Goal: Task Accomplishment & Management: Manage account settings

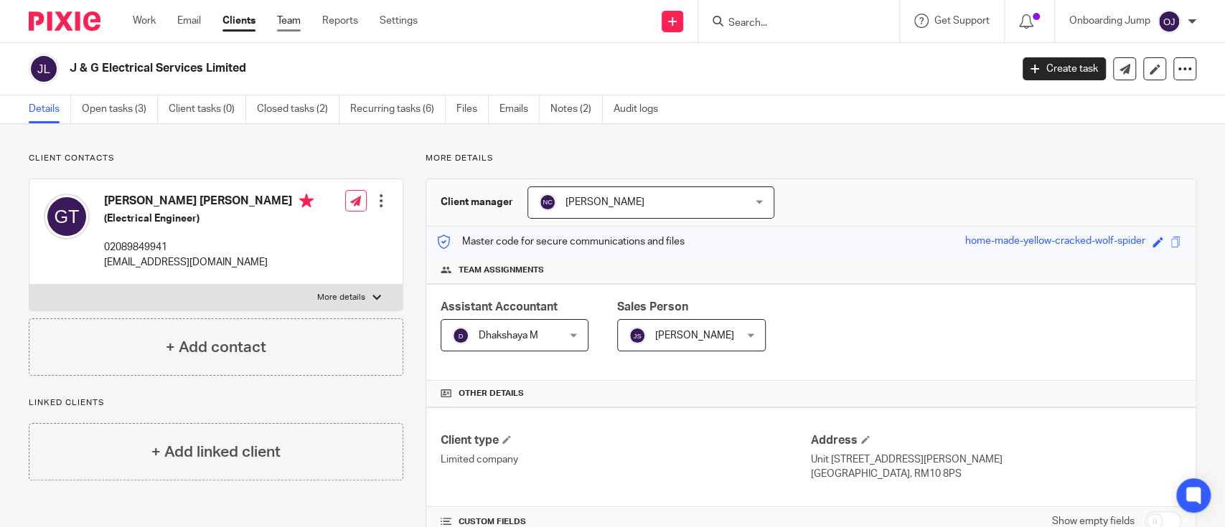
click at [301, 20] on link "Team" at bounding box center [289, 21] width 24 height 14
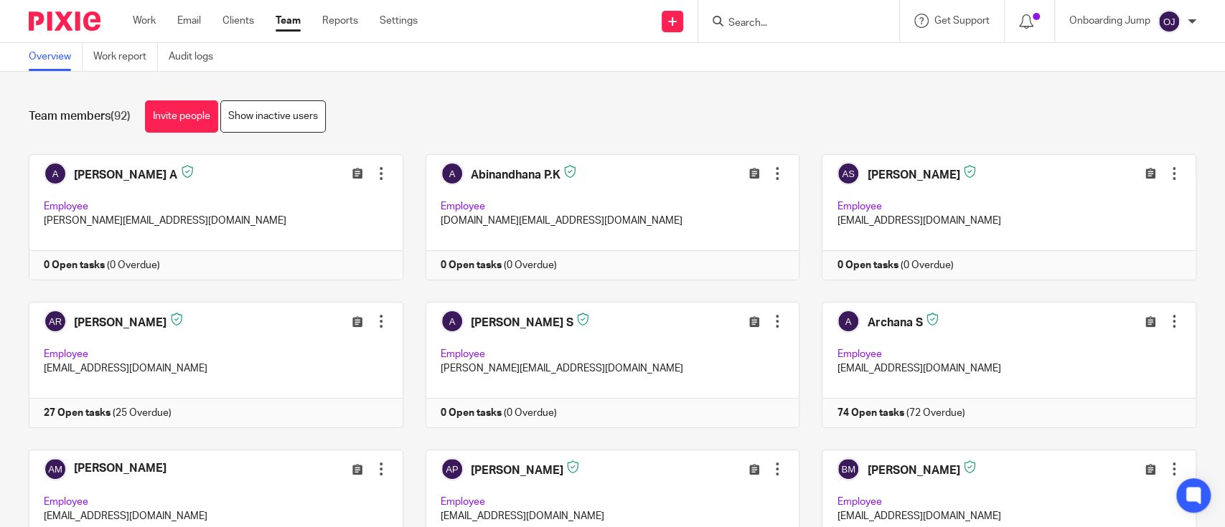
click at [768, 27] on input "Search" at bounding box center [791, 23] width 129 height 13
click at [290, 114] on link "Show inactive users" at bounding box center [272, 116] width 105 height 32
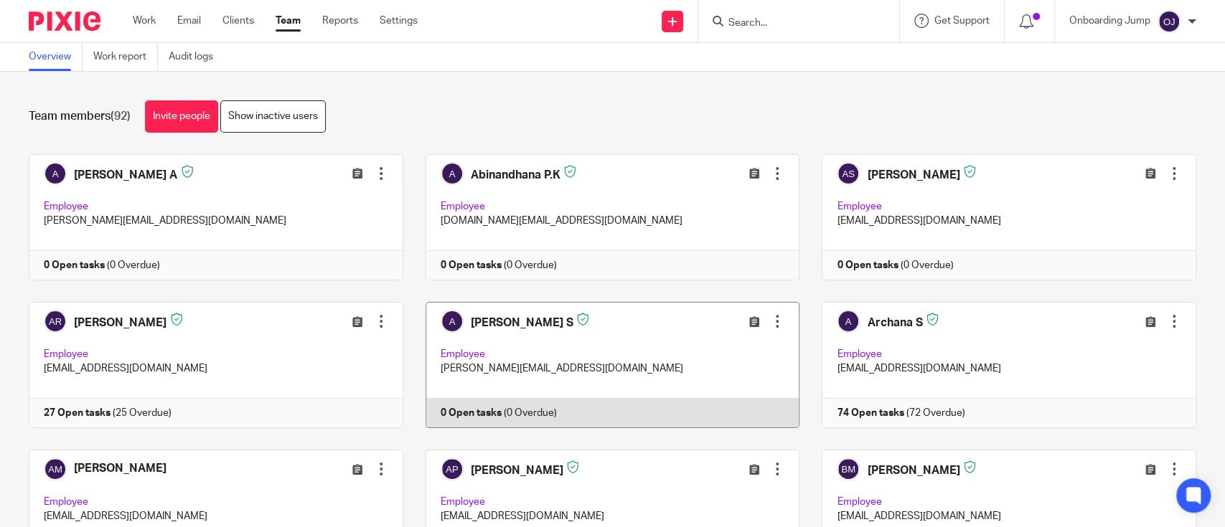
scroll to position [557, 0]
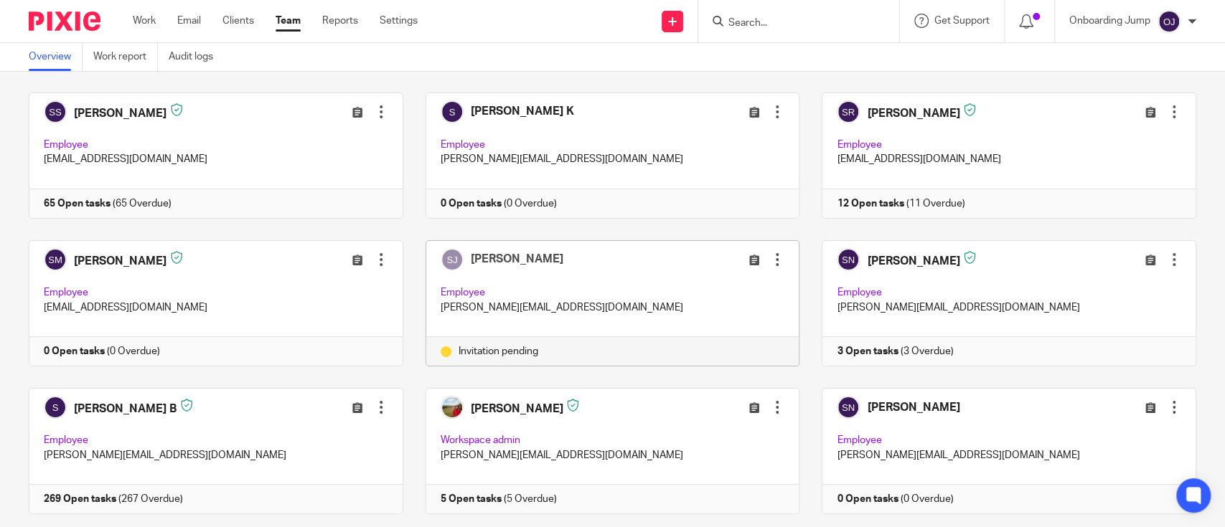
scroll to position [3624, 0]
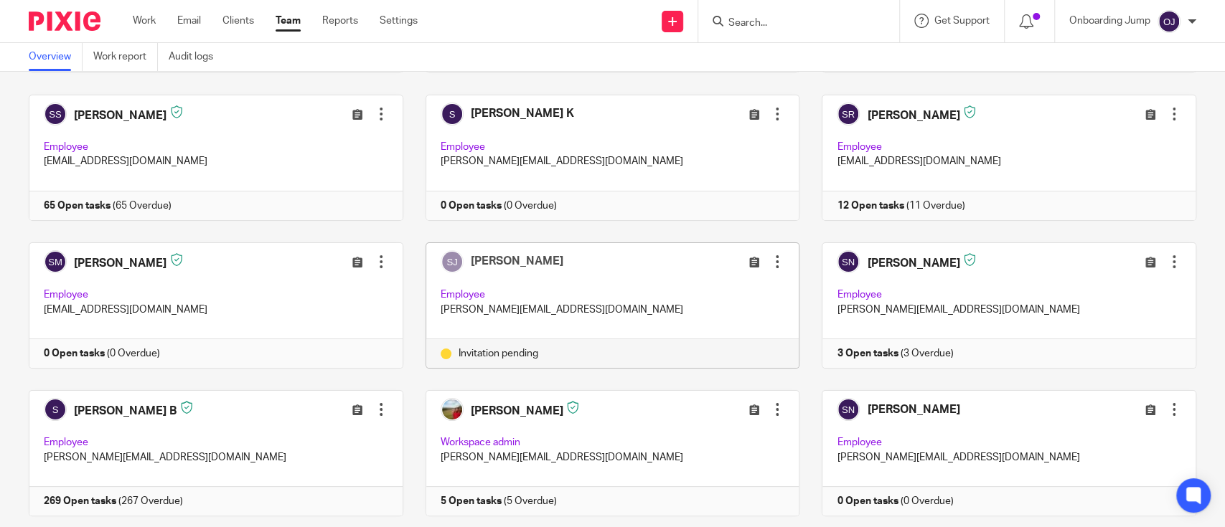
click at [770, 257] on div at bounding box center [777, 262] width 14 height 14
click at [739, 313] on span "Resend invitation" at bounding box center [724, 313] width 77 height 10
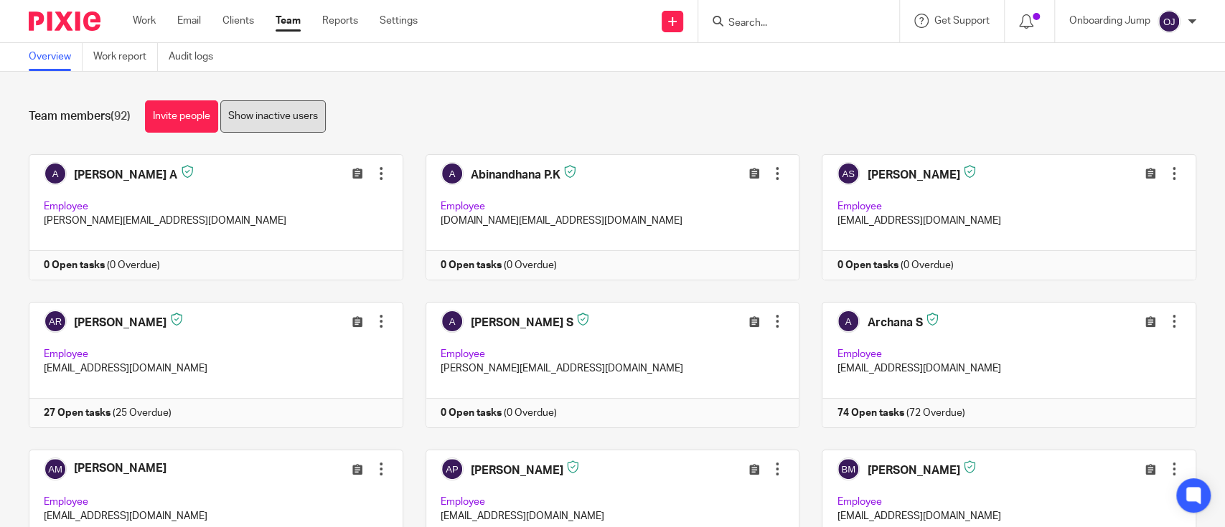
click at [271, 117] on link "Show inactive users" at bounding box center [272, 116] width 105 height 32
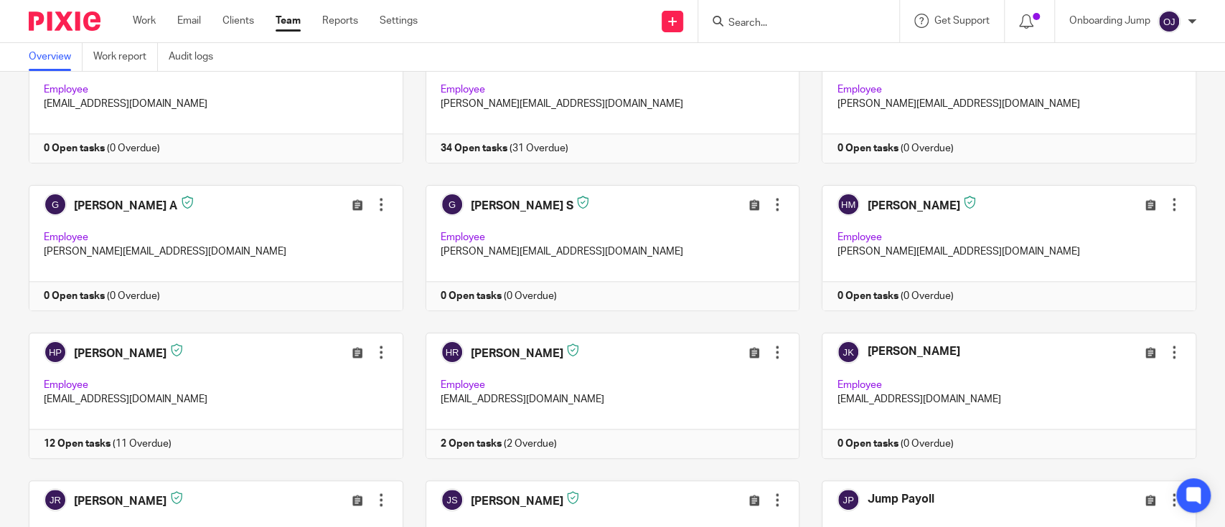
scroll to position [1245, 0]
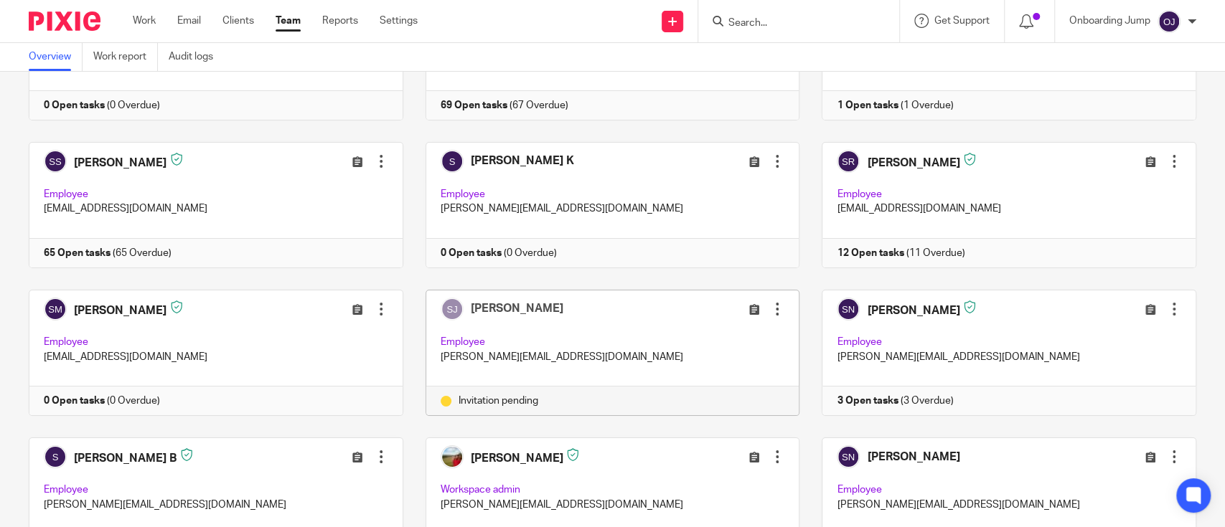
scroll to position [3578, 0]
click at [770, 301] on div at bounding box center [777, 308] width 14 height 14
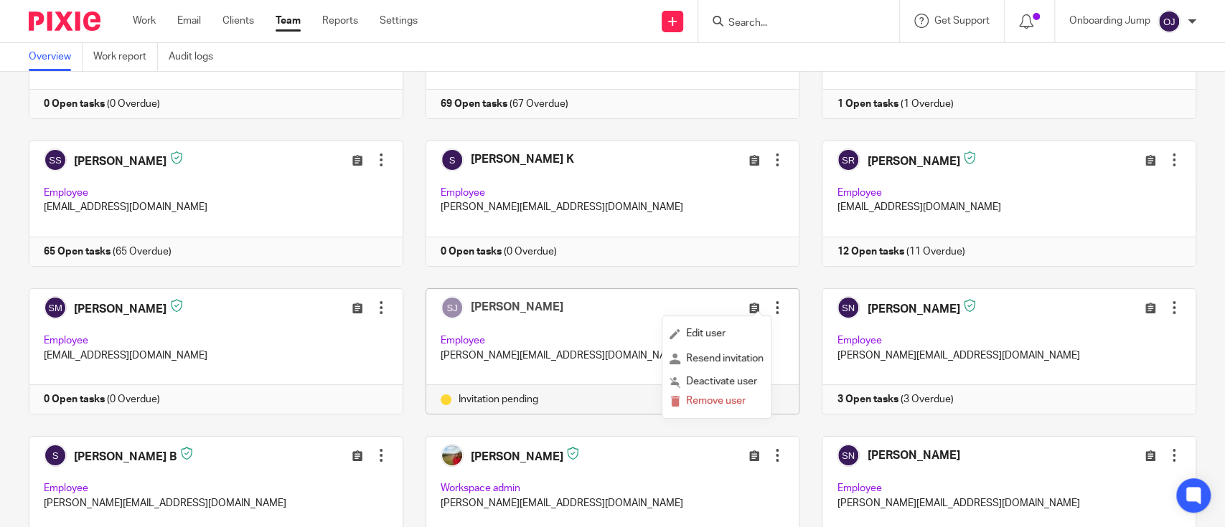
click at [722, 399] on span "Remove user" at bounding box center [716, 401] width 60 height 10
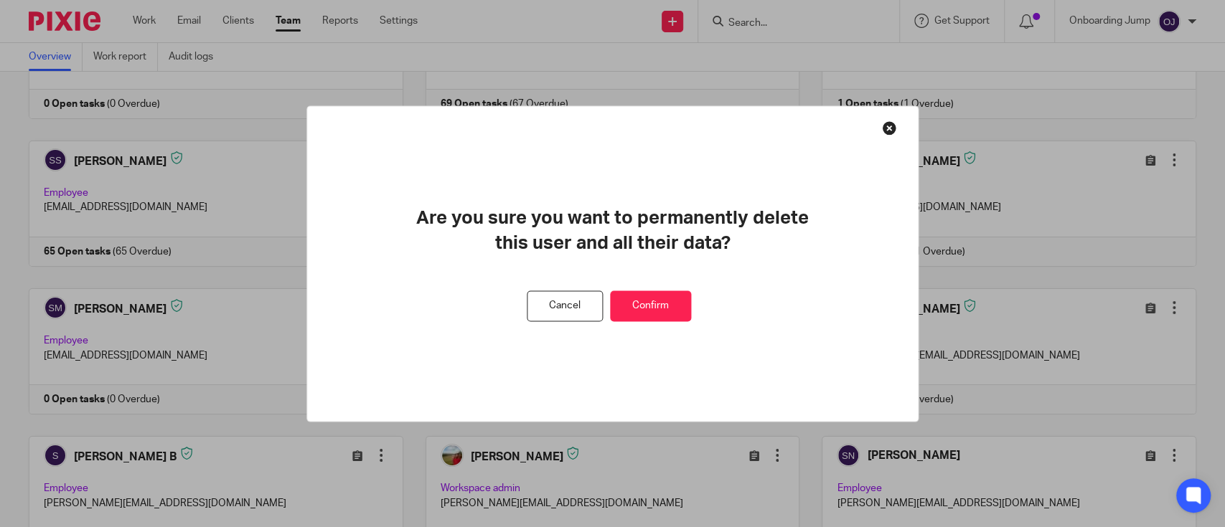
click at [651, 302] on button "Confirm" at bounding box center [650, 306] width 81 height 31
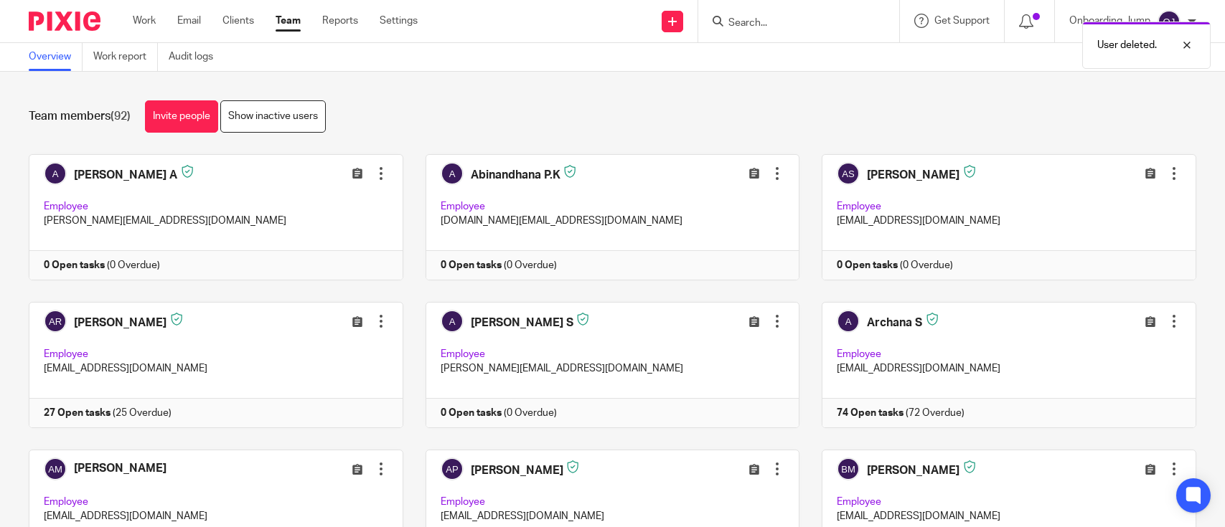
drag, startPoint x: 0, startPoint y: 0, endPoint x: 152, endPoint y: 113, distance: 189.2
click at [152, 113] on link "Invite people" at bounding box center [181, 116] width 73 height 32
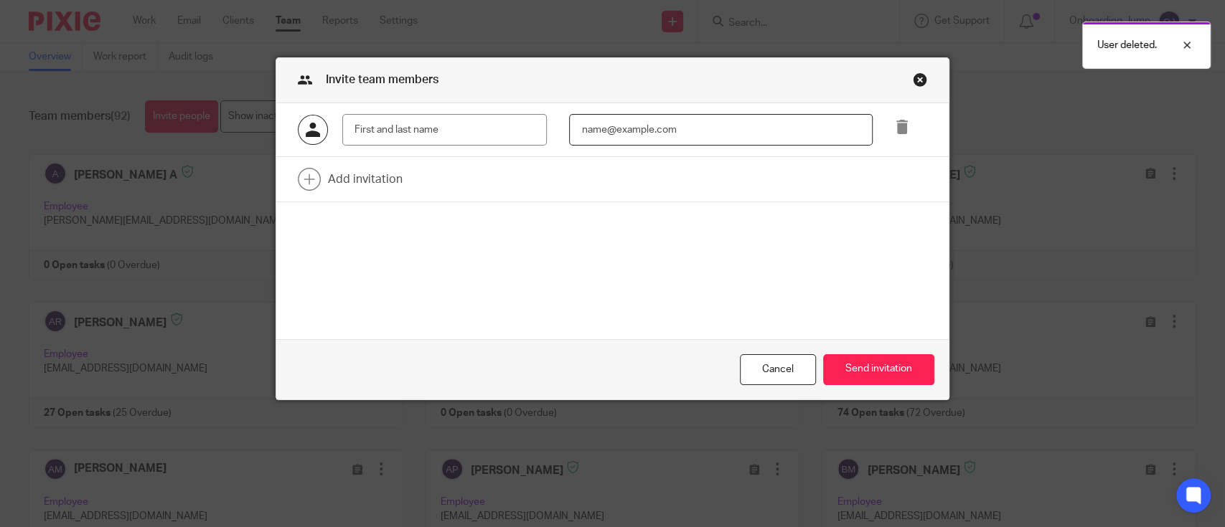
click at [633, 120] on input "email" at bounding box center [720, 130] width 303 height 32
paste input "steven@riseaccounting.co.uk"
type input "steven@riseaccounting.co.uk"
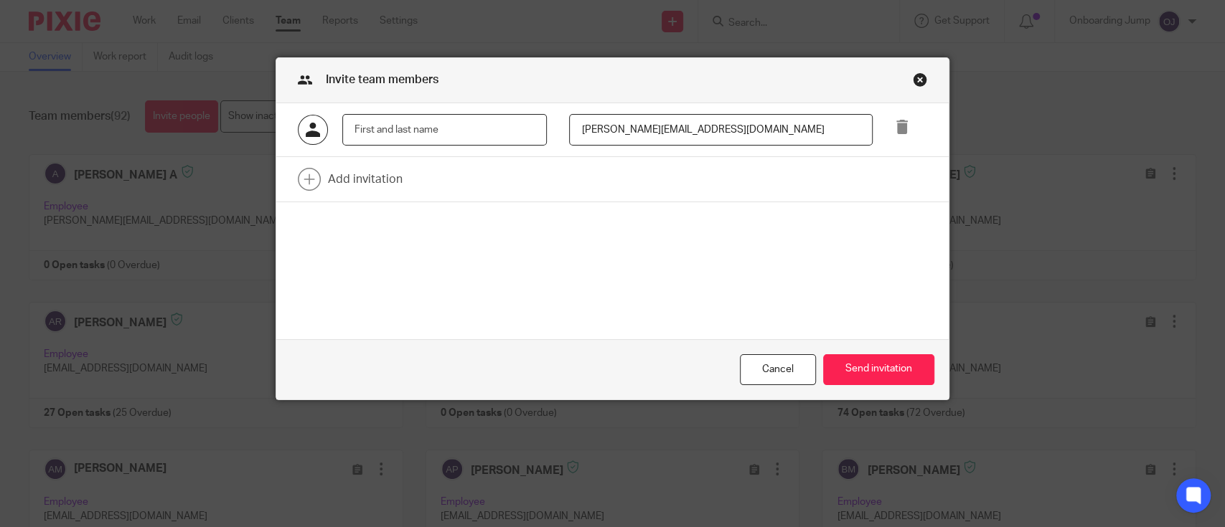
click at [372, 133] on input "text" at bounding box center [444, 130] width 204 height 32
paste input "Steven Jackson"
type input "Steven Jackson"
click at [834, 378] on button "Send invitation" at bounding box center [878, 369] width 111 height 31
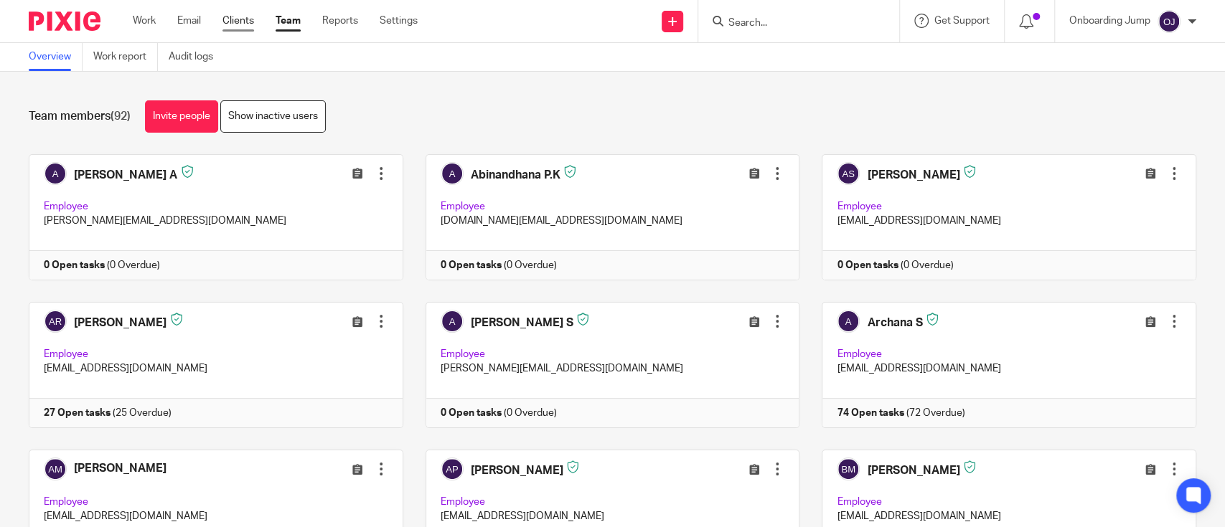
click at [235, 19] on link "Clients" at bounding box center [238, 21] width 32 height 14
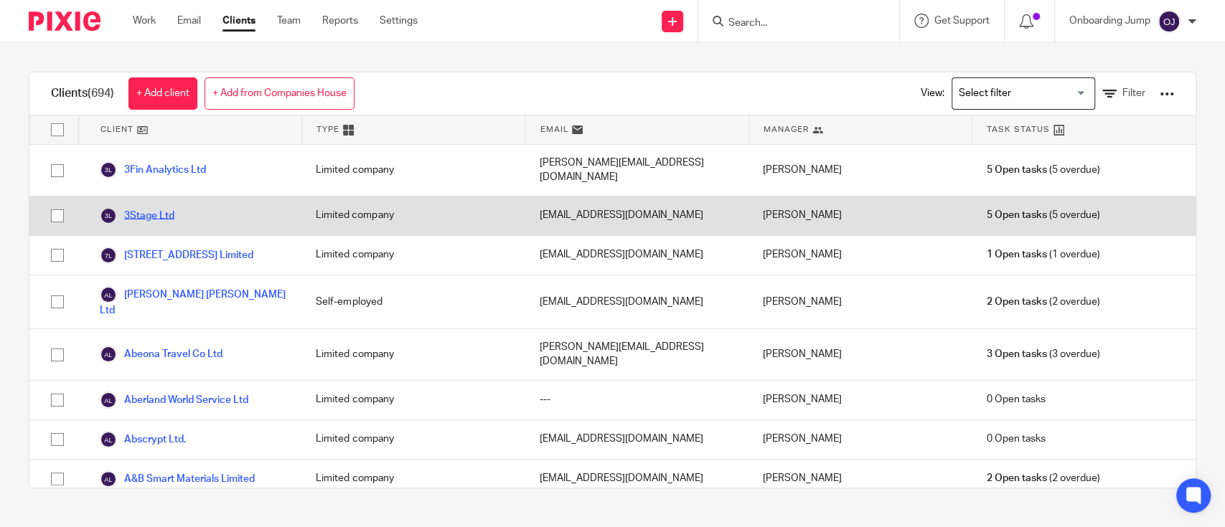
click at [142, 207] on link "3Stage Ltd" at bounding box center [137, 215] width 75 height 17
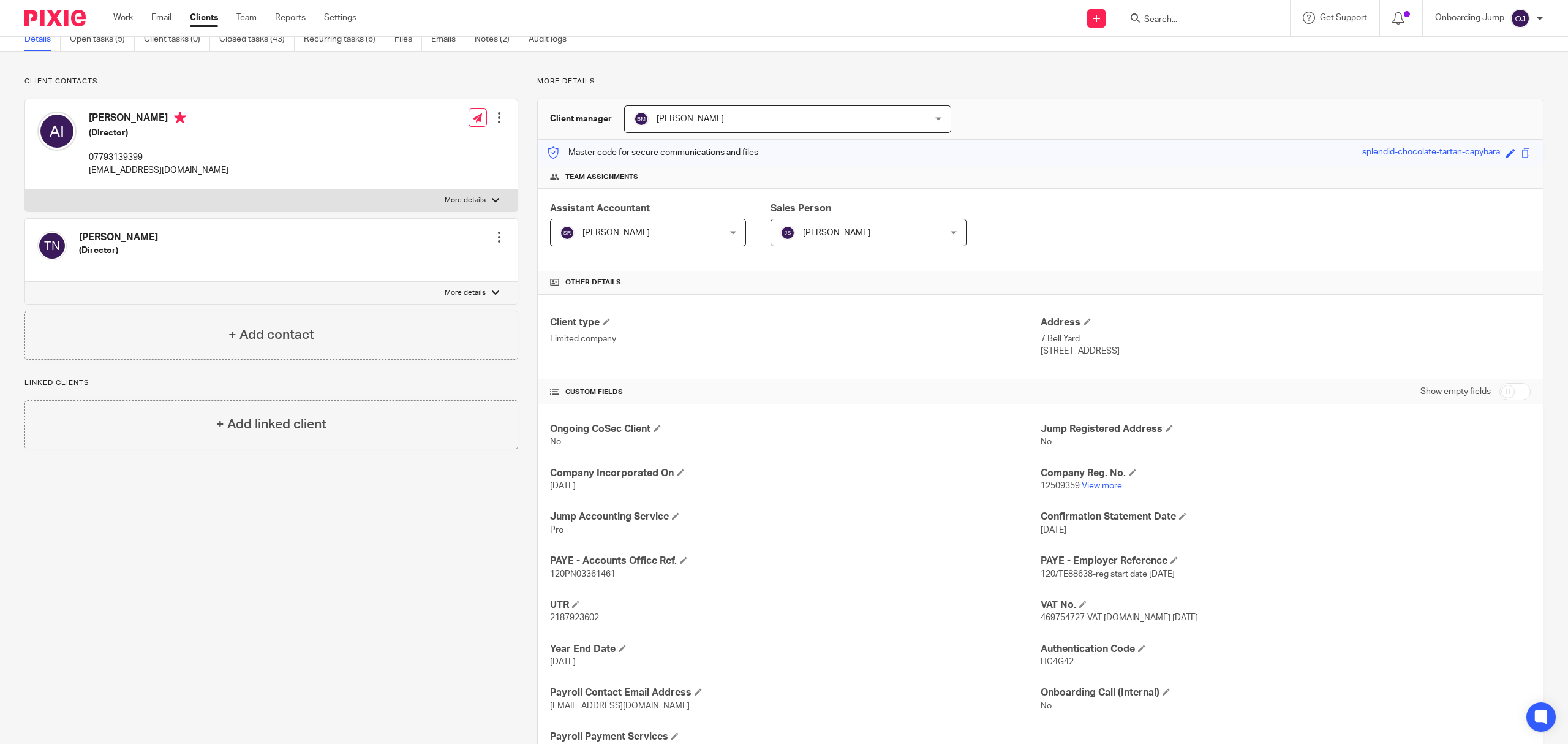
scroll to position [30, 0]
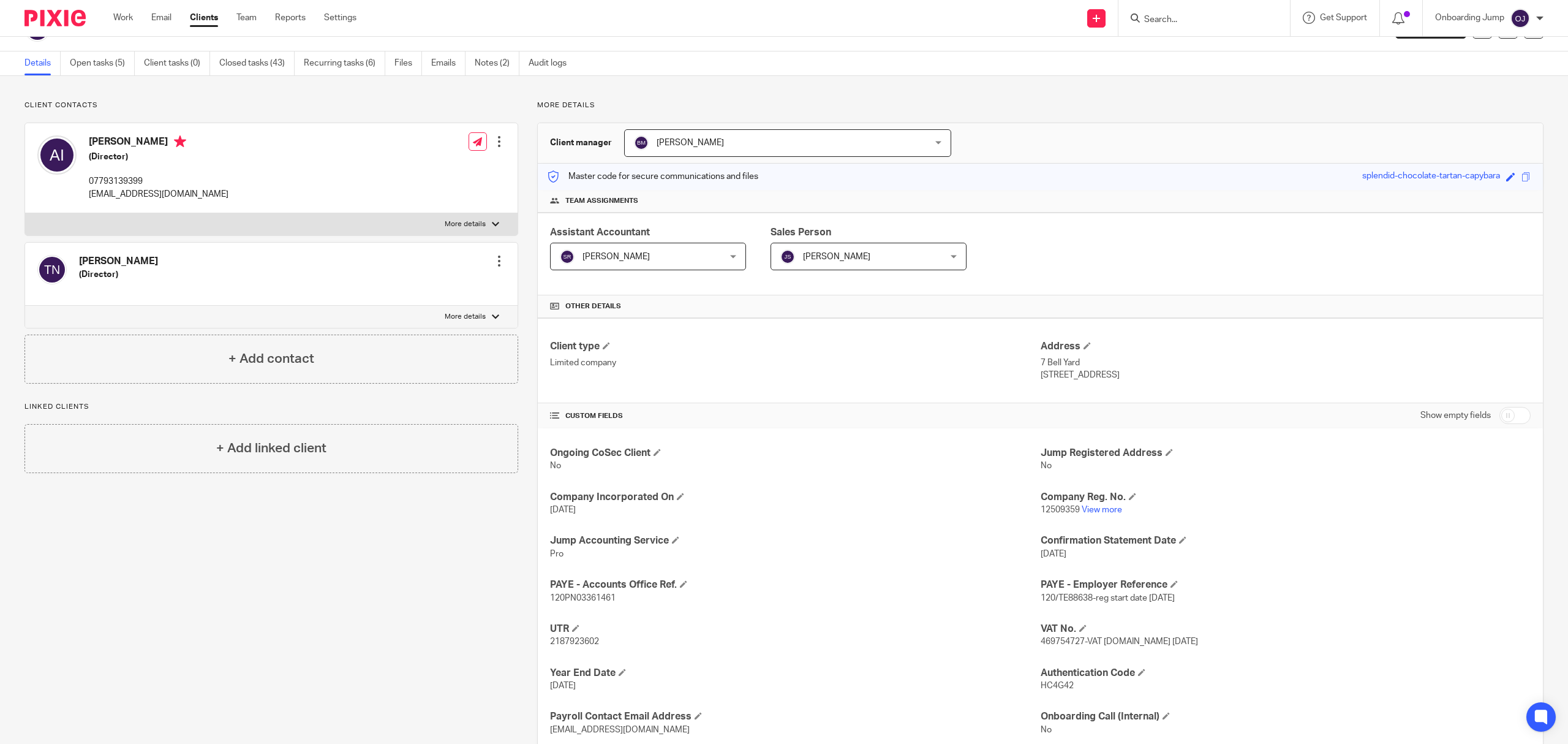
click at [1045, 15] on input "Search" at bounding box center [1198, 20] width 110 height 11
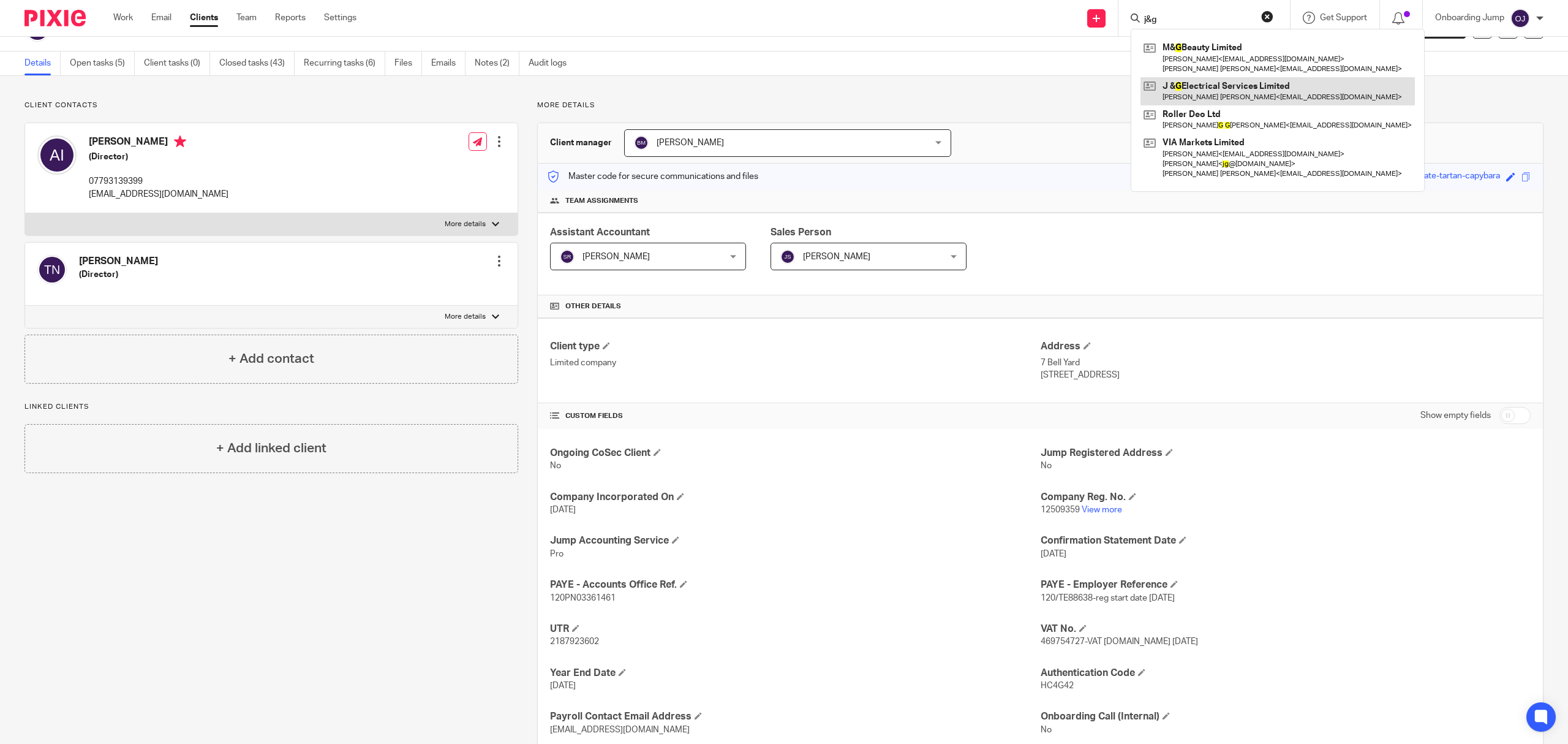
type input "j&g"
click at [1045, 94] on link at bounding box center [1278, 91] width 274 height 28
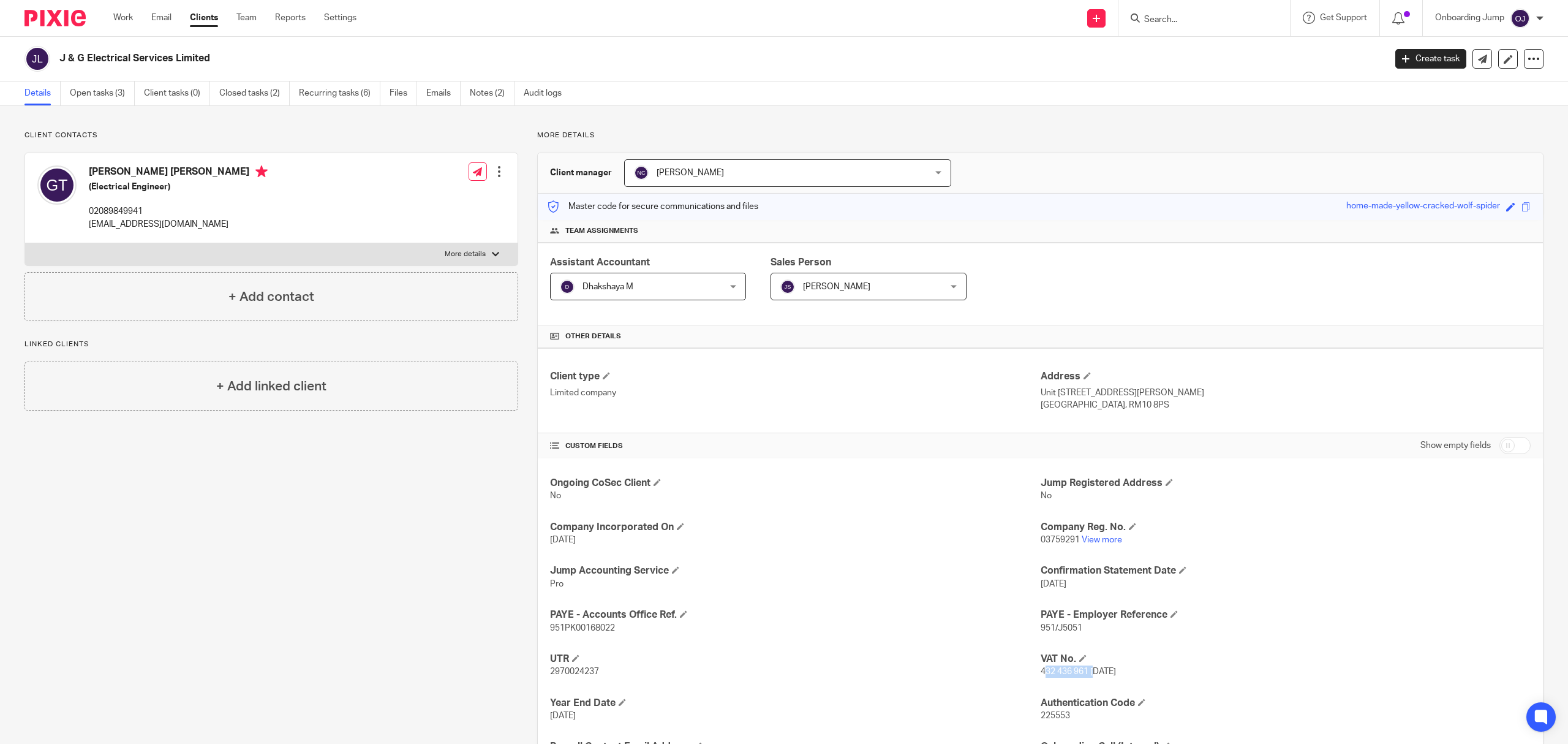
drag, startPoint x: 1088, startPoint y: 674, endPoint x: 1037, endPoint y: 685, distance: 52.2
click at [1037, 685] on div "Ongoing CoSec Client No Jump Registered Address No Company Incorporated On [DAT…" at bounding box center [1040, 643] width 1005 height 370
click at [1074, 677] on p "432 436 961 [DATE]" at bounding box center [1286, 671] width 490 height 12
drag, startPoint x: 1080, startPoint y: 671, endPoint x: 1033, endPoint y: 674, distance: 47.1
click at [1041, 674] on span "432 436 961 [DATE]" at bounding box center [1079, 671] width 75 height 9
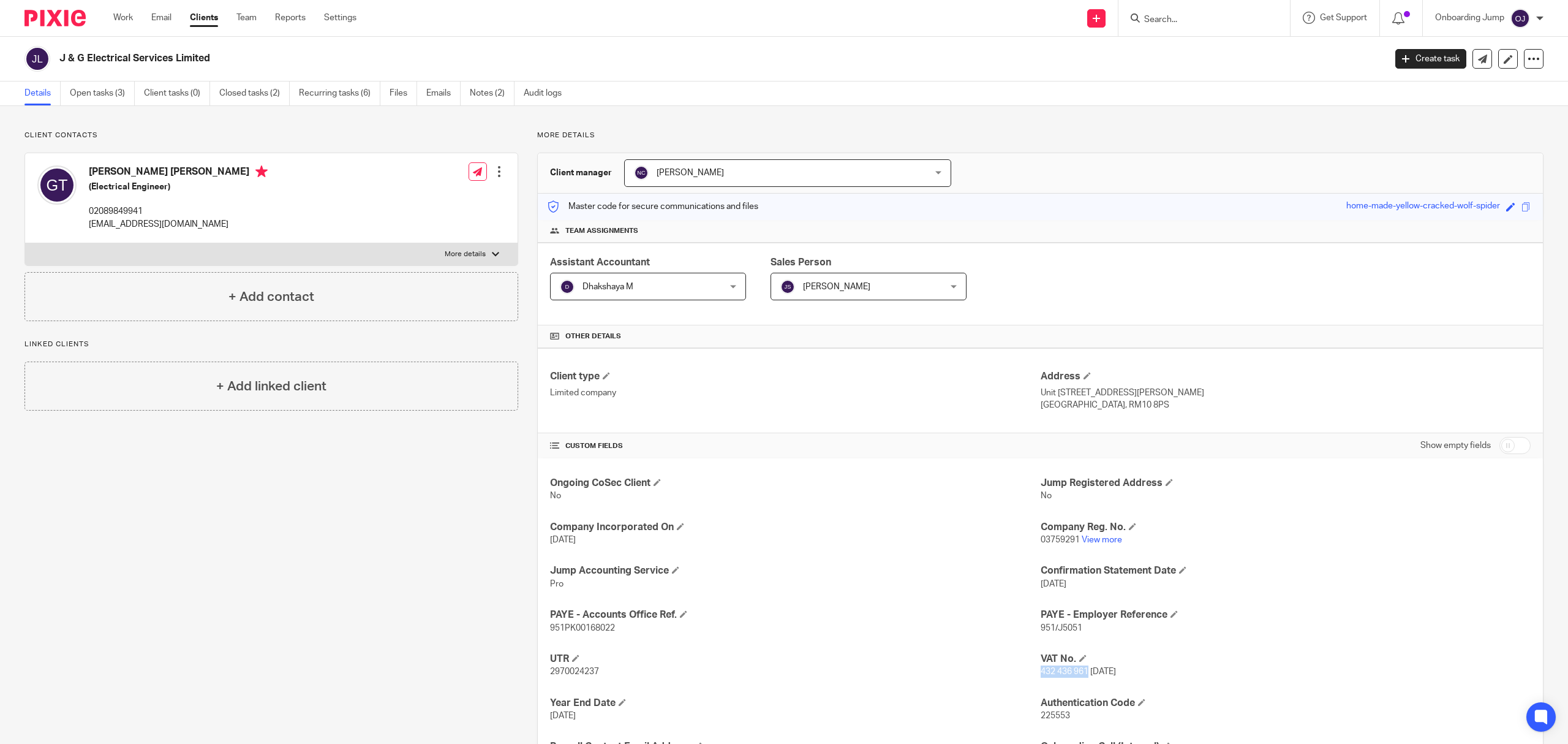
copy span "432 436 961"
